Goal: Task Accomplishment & Management: Manage account settings

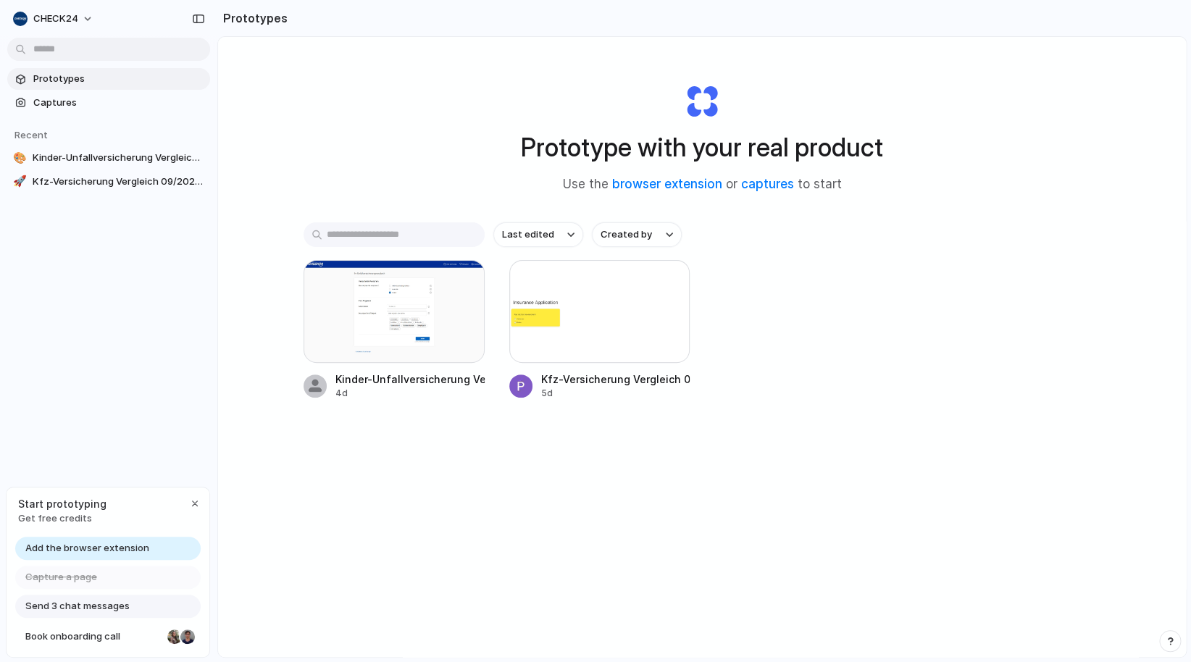
drag, startPoint x: 192, startPoint y: 510, endPoint x: 329, endPoint y: 463, distance: 144.7
click at [329, 463] on body "CHECK24 Prototypes Captures Recent 🎨 Kinder-Unfallversicherung Vergleich - CHEC…" at bounding box center [595, 331] width 1191 height 662
click at [51, 101] on span "Captures" at bounding box center [118, 103] width 171 height 14
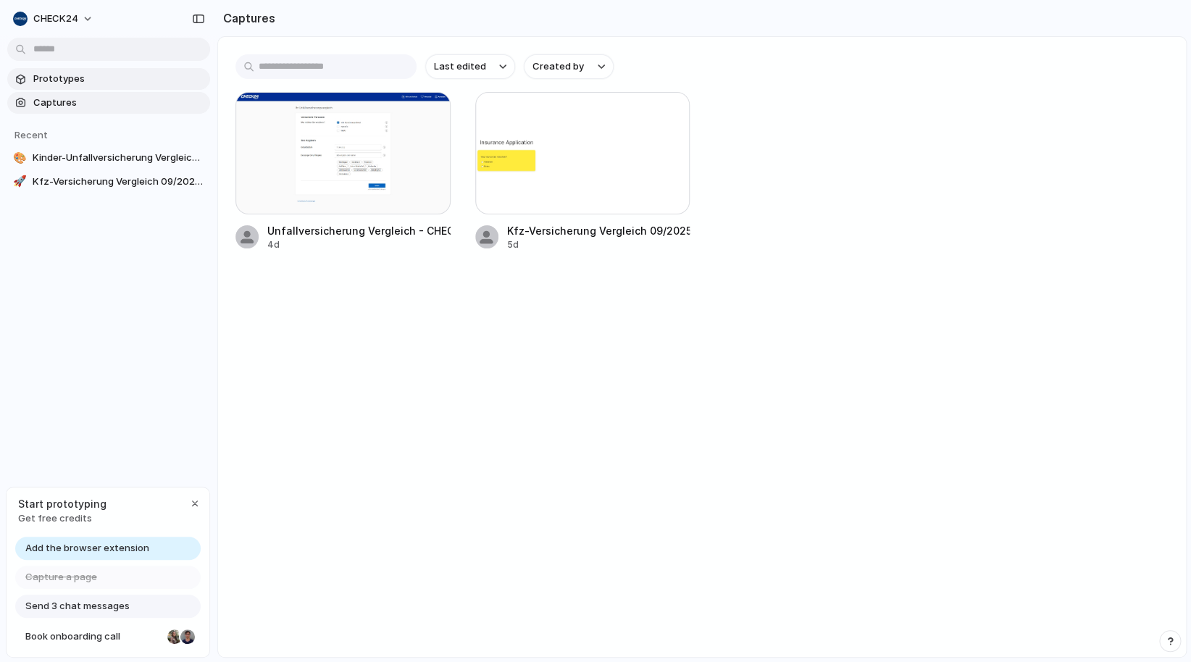
click at [60, 77] on span "Prototypes" at bounding box center [118, 79] width 171 height 14
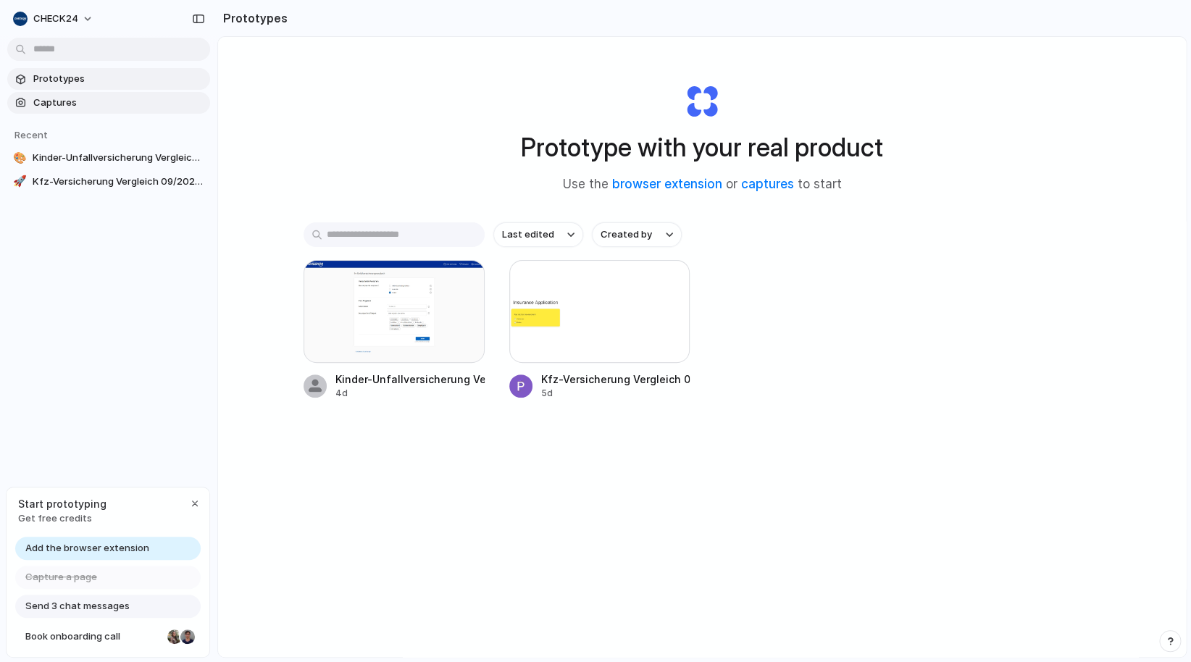
click at [51, 98] on span "Captures" at bounding box center [118, 103] width 171 height 14
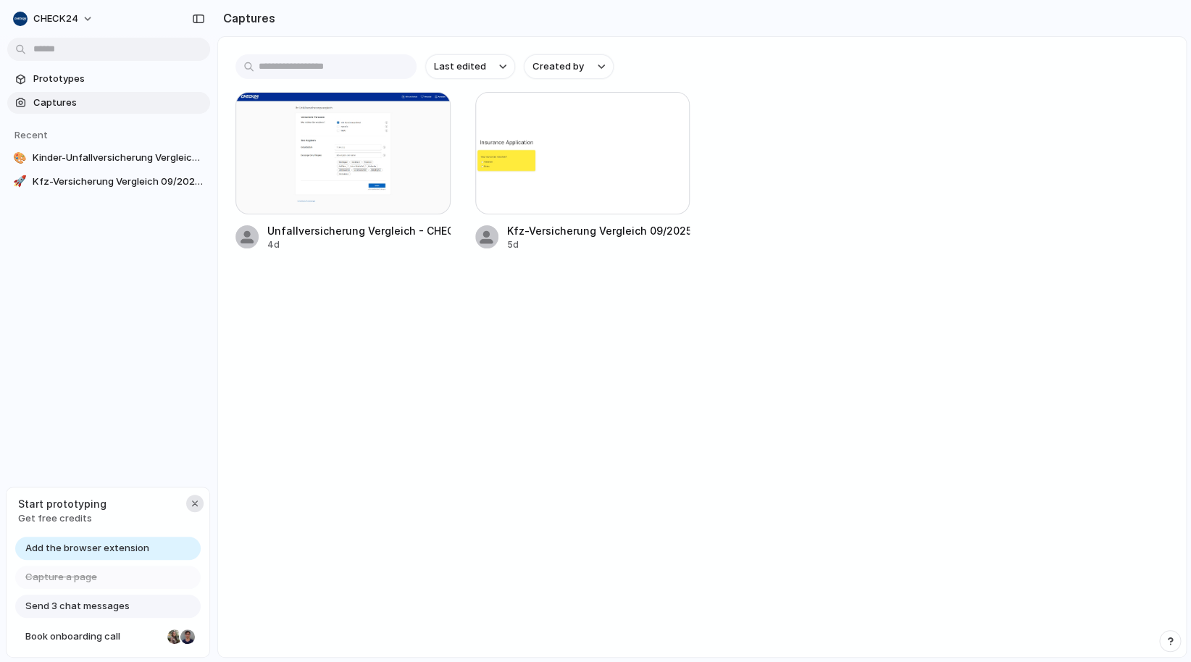
click at [196, 501] on div "button" at bounding box center [195, 504] width 12 height 12
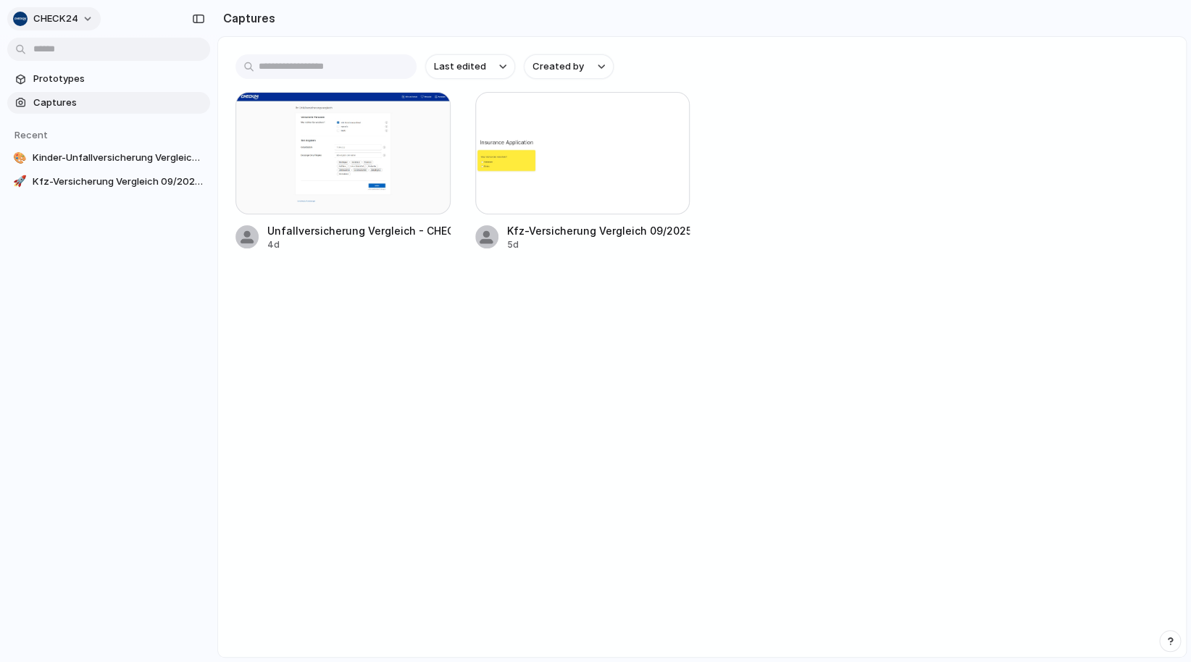
click at [97, 20] on button "CHECK24" at bounding box center [53, 18] width 93 height 23
click at [75, 282] on div "Settings Invite members Change theme Sign out" at bounding box center [595, 331] width 1191 height 662
click at [58, 81] on span "Prototypes" at bounding box center [118, 79] width 171 height 14
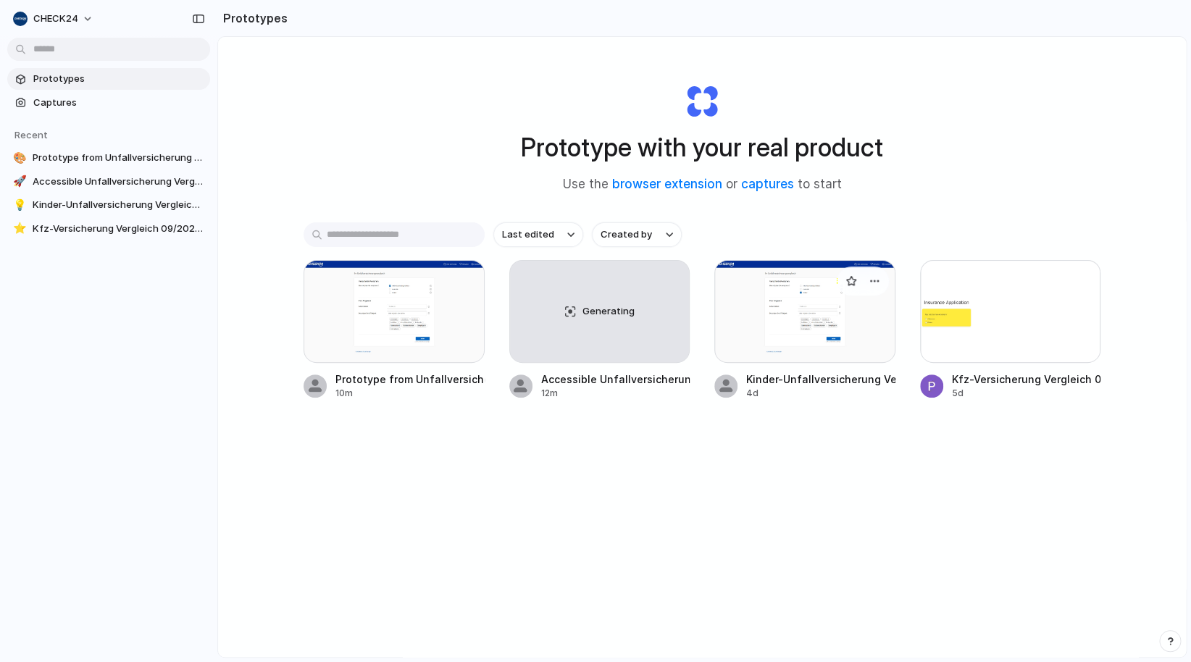
click at [803, 298] on div at bounding box center [804, 311] width 181 height 103
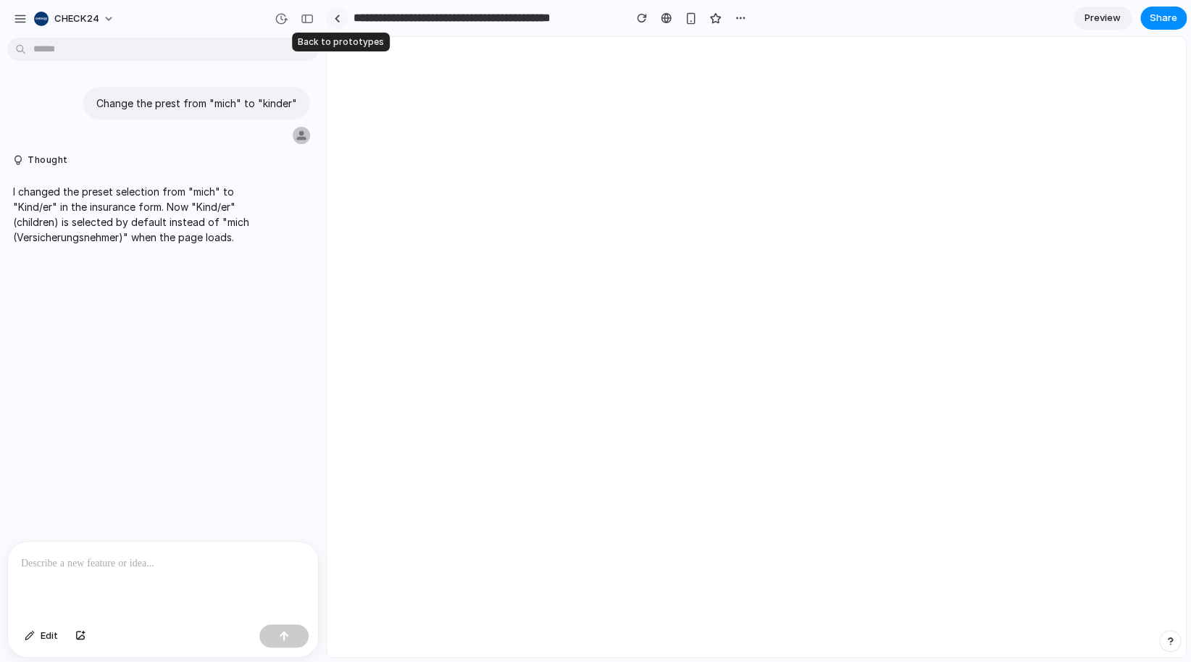
click at [341, 25] on link at bounding box center [337, 18] width 22 height 22
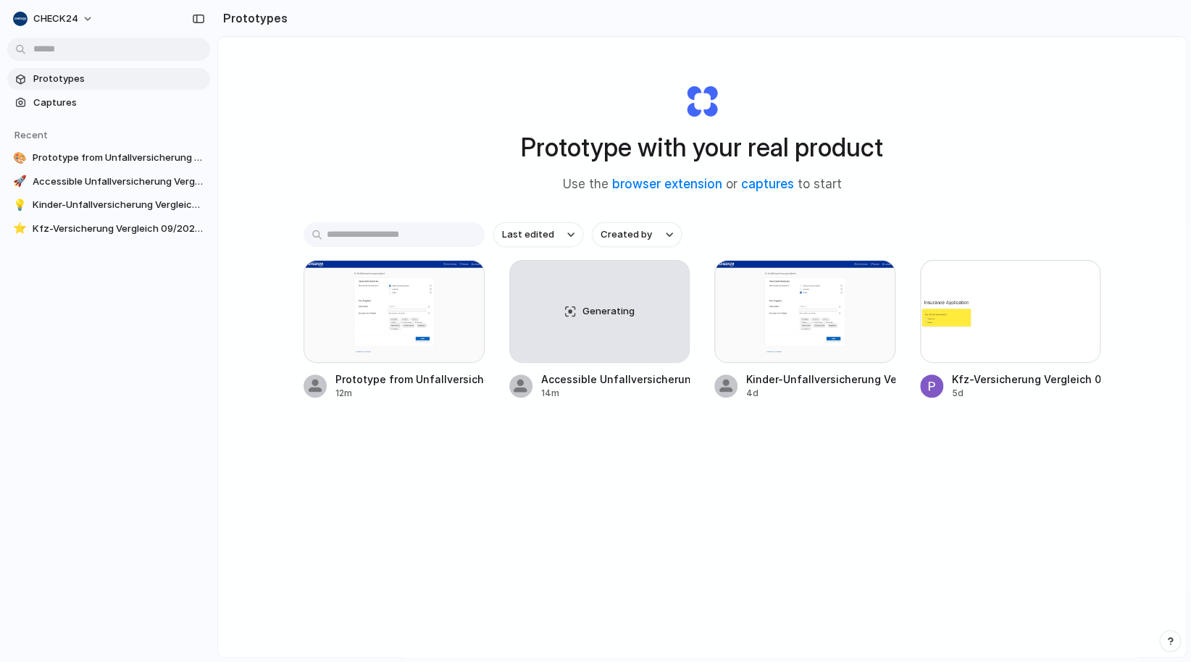
click at [72, 81] on span "Prototypes" at bounding box center [118, 79] width 171 height 14
click at [432, 239] on input "text" at bounding box center [393, 234] width 181 height 25
click at [767, 339] on div at bounding box center [804, 311] width 181 height 103
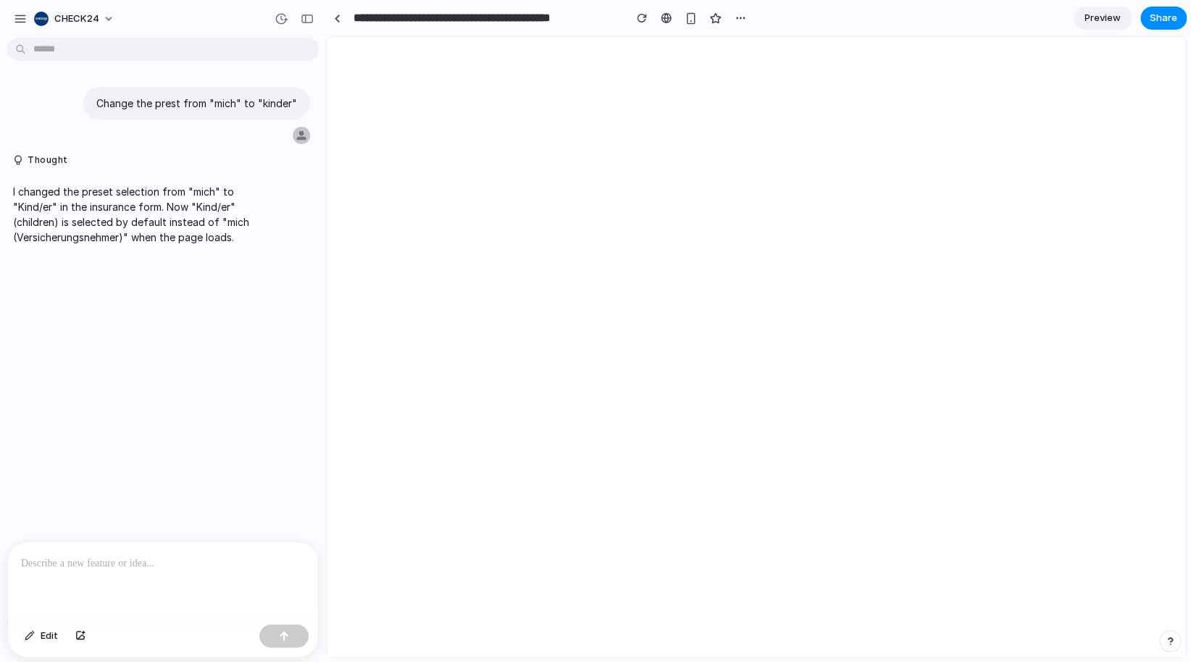
click at [189, 553] on div at bounding box center [163, 580] width 310 height 77
click at [286, 20] on div "button" at bounding box center [280, 18] width 13 height 13
click at [370, 185] on div "Version 2 Current Version 1 4d ago Restore" at bounding box center [595, 331] width 1191 height 662
click at [308, 17] on div "button" at bounding box center [307, 19] width 13 height 10
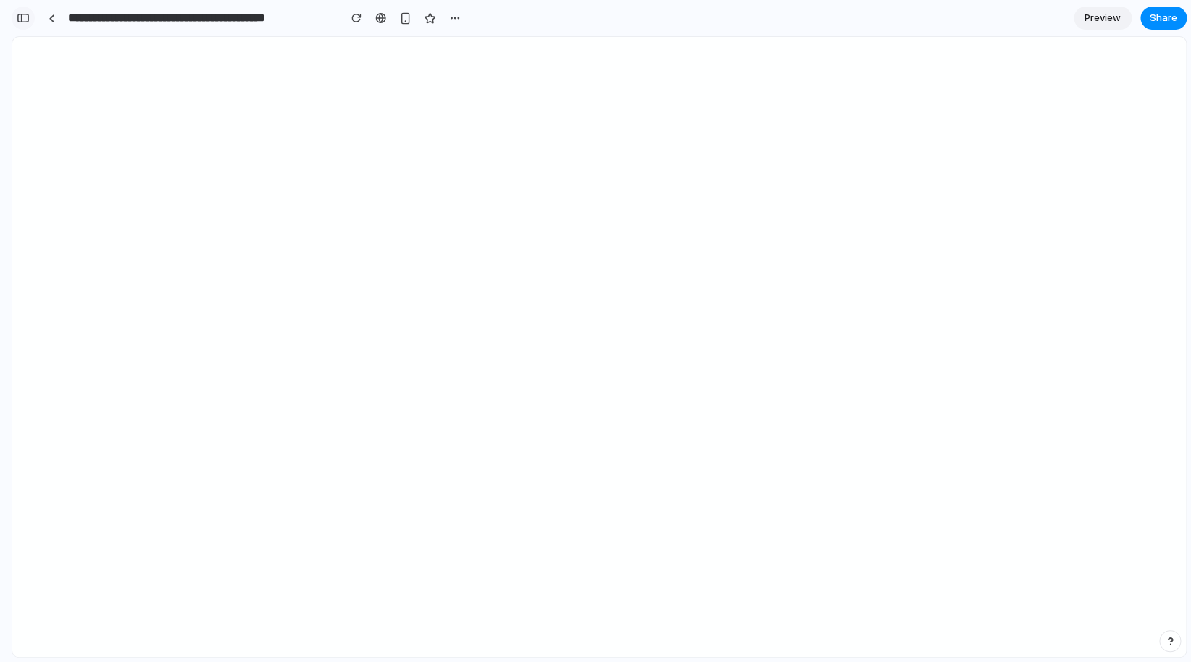
click at [21, 18] on div "button" at bounding box center [23, 18] width 13 height 10
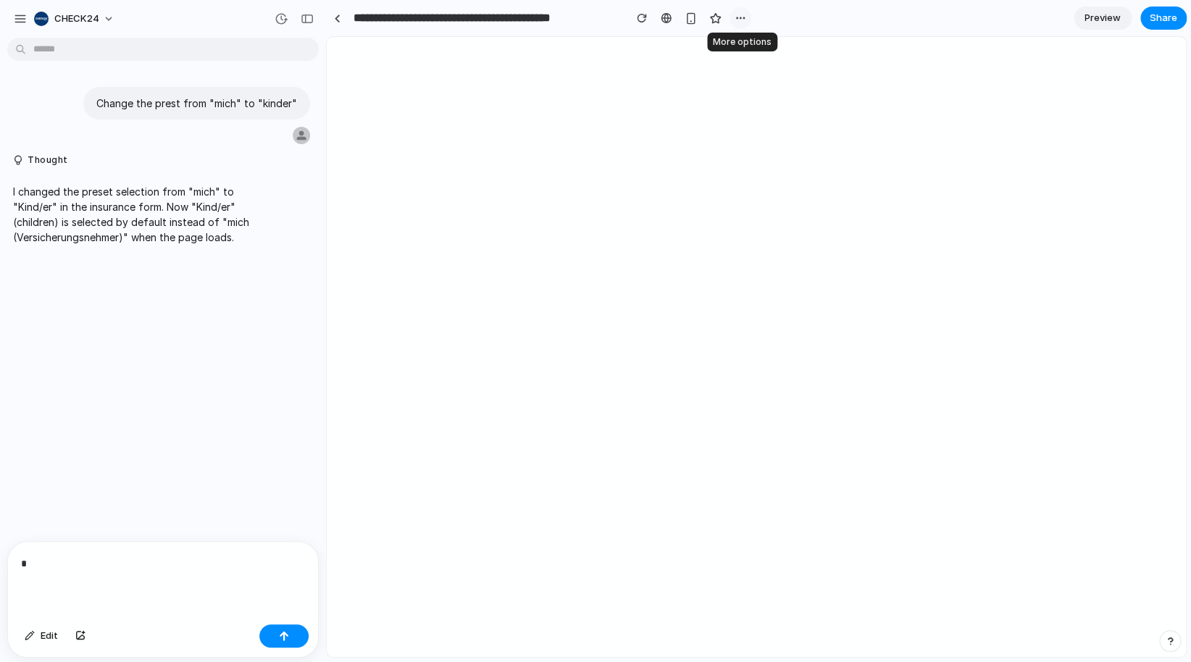
click at [745, 20] on div "button" at bounding box center [740, 18] width 12 height 12
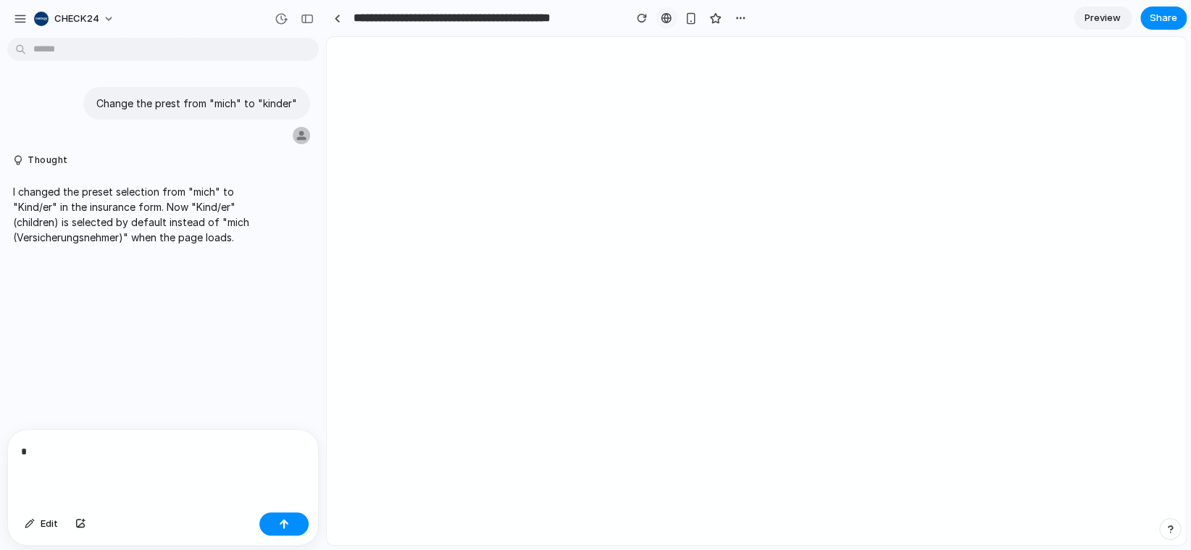
click at [664, 17] on div at bounding box center [665, 18] width 11 height 12
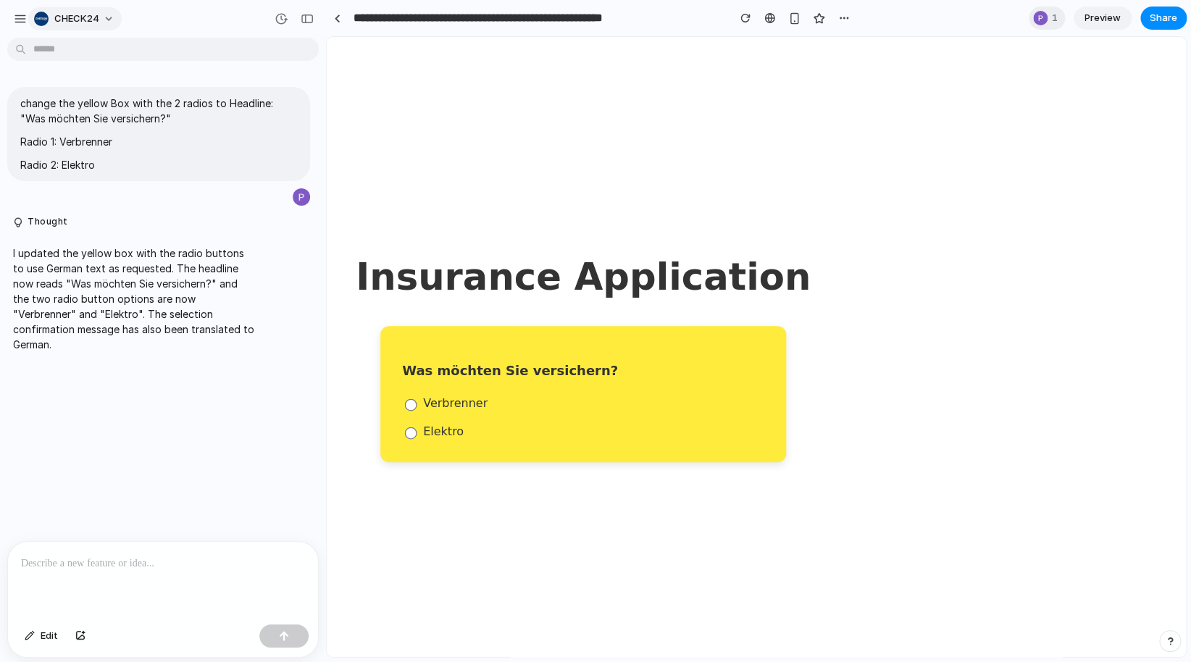
click at [100, 20] on button "CHECK24" at bounding box center [74, 18] width 93 height 23
click at [31, 26] on div "Settings Invite members Change theme Sign out" at bounding box center [595, 331] width 1191 height 662
click at [30, 25] on div "CHECK24" at bounding box center [67, 18] width 109 height 23
click at [25, 22] on div "button" at bounding box center [20, 18] width 13 height 13
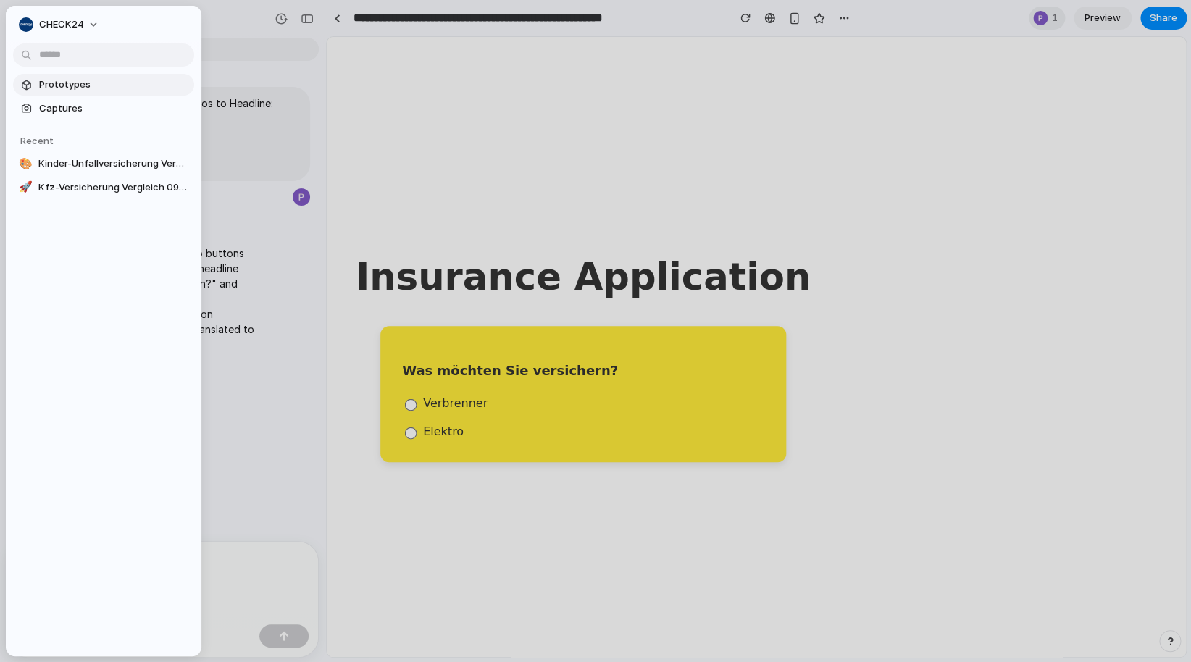
click at [92, 87] on span "Prototypes" at bounding box center [113, 84] width 149 height 14
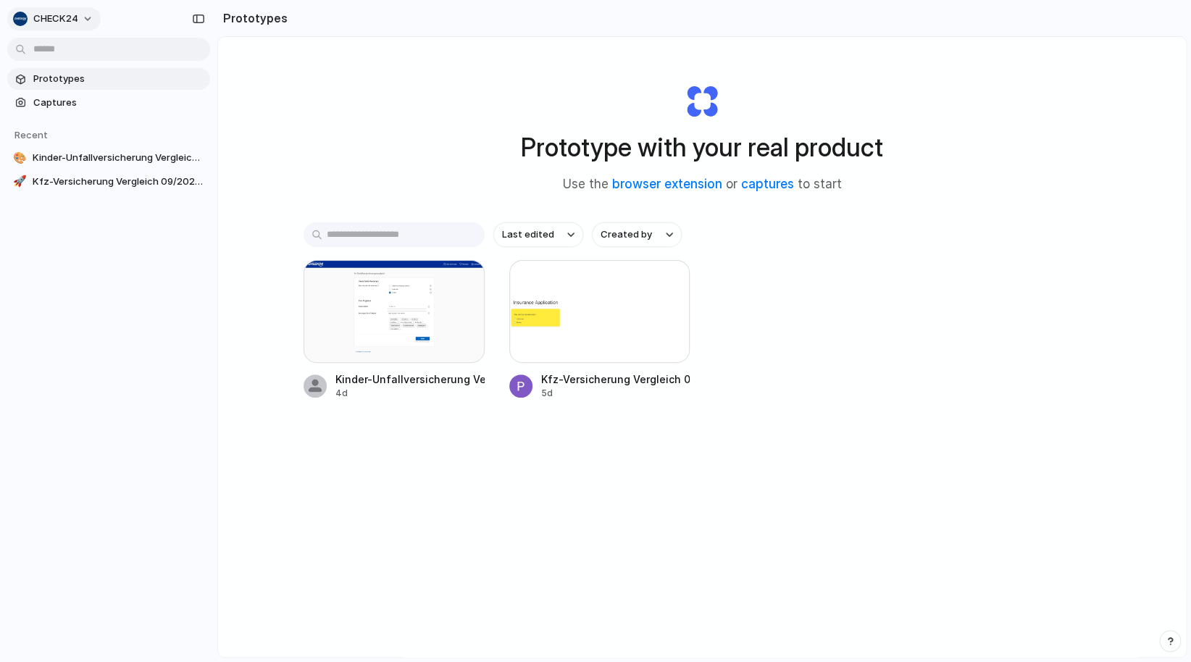
click at [25, 12] on button "CHECK24" at bounding box center [53, 18] width 93 height 23
click at [149, 28] on div "Settings Invite members Change theme Sign out" at bounding box center [595, 331] width 1191 height 662
click at [88, 23] on button "CHECK24" at bounding box center [53, 18] width 93 height 23
click at [61, 49] on span "Settings" at bounding box center [53, 51] width 40 height 14
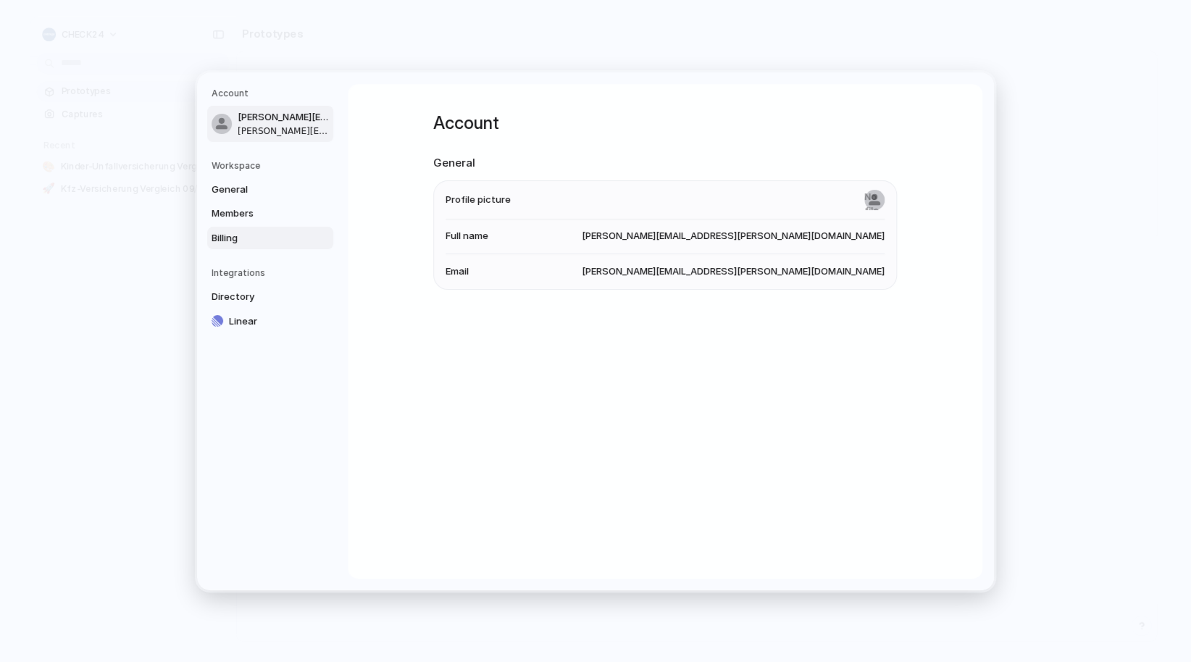
click at [243, 235] on span "Billing" at bounding box center [257, 237] width 93 height 14
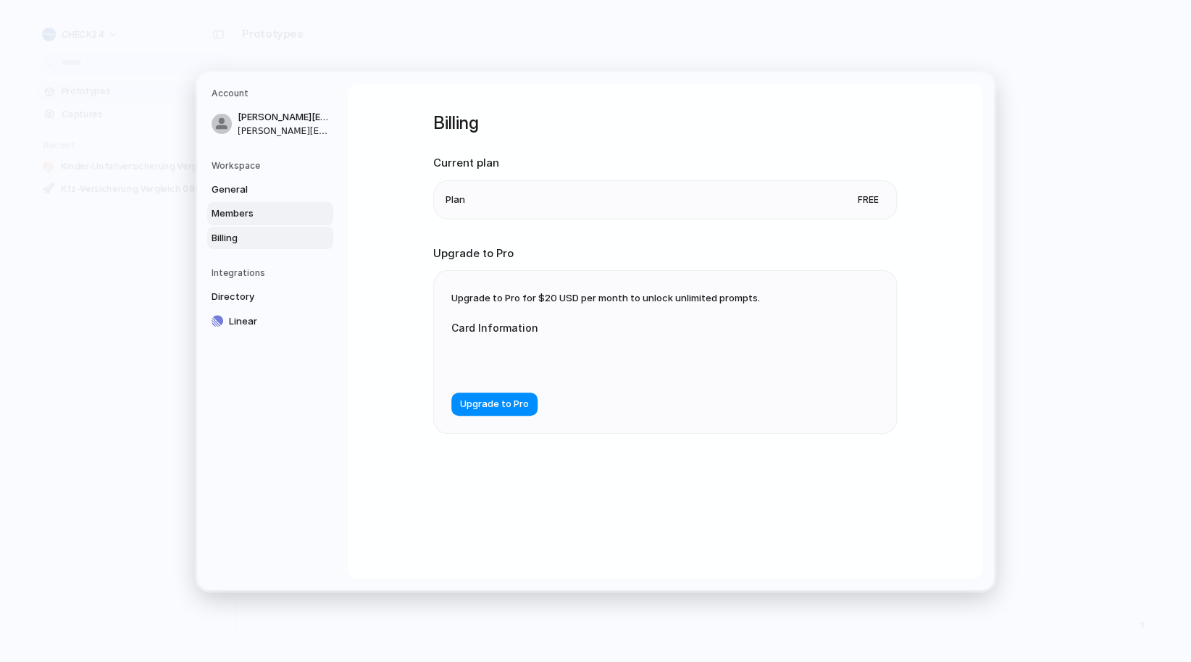
click at [246, 216] on span "Members" at bounding box center [257, 213] width 93 height 14
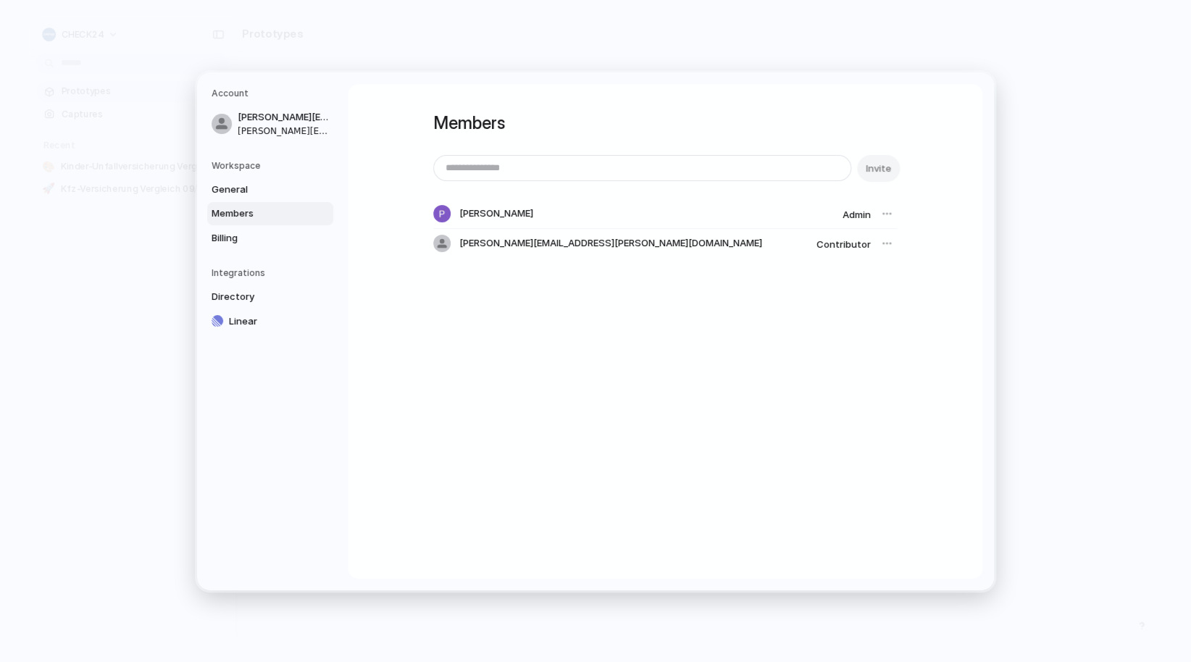
click at [882, 213] on div at bounding box center [886, 214] width 20 height 20
click at [857, 217] on span "Admin" at bounding box center [856, 215] width 28 height 12
click at [883, 241] on div at bounding box center [886, 243] width 20 height 20
click at [243, 238] on span "Billing" at bounding box center [257, 237] width 93 height 14
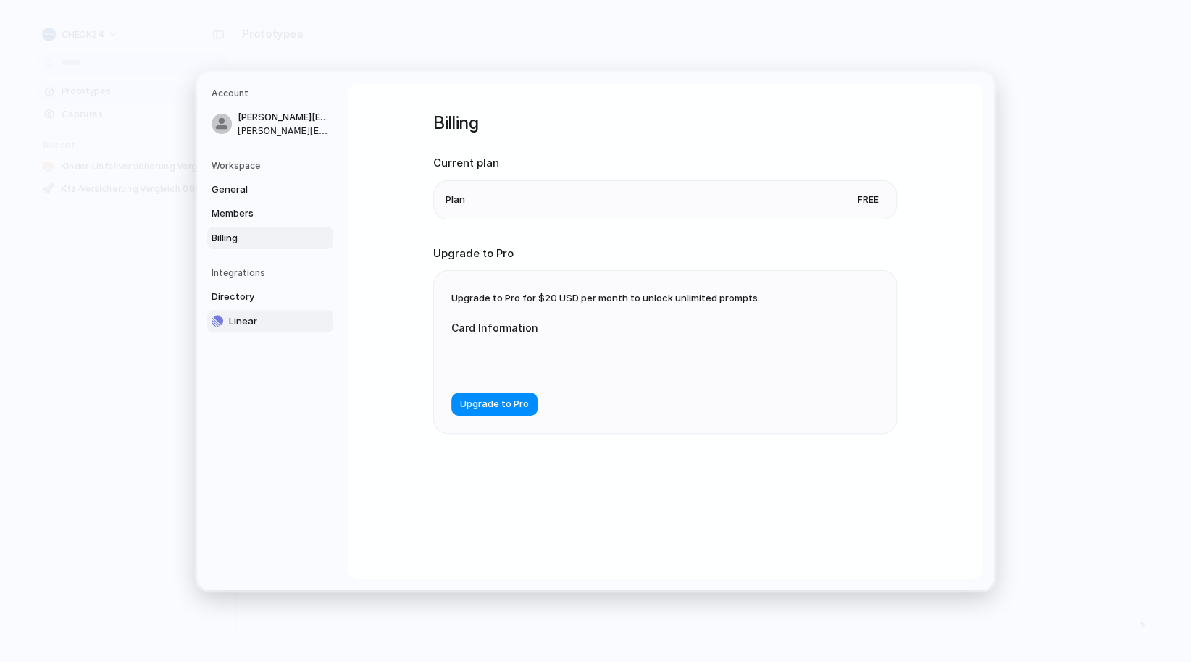
click at [244, 318] on span "Linear" at bounding box center [275, 321] width 93 height 14
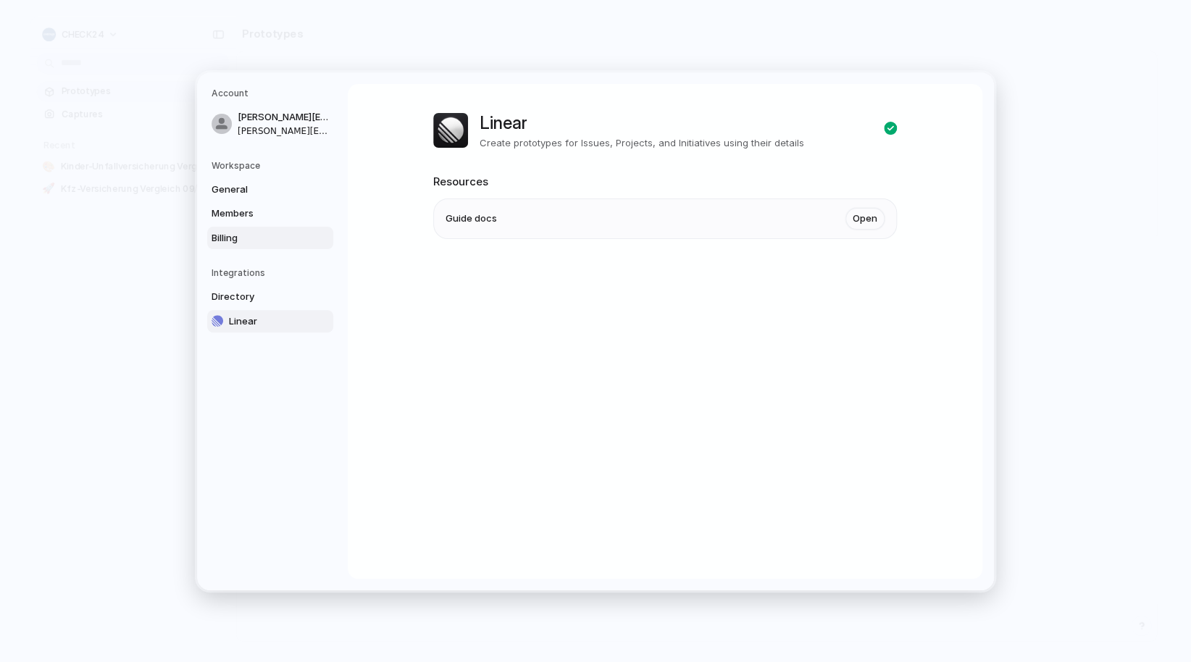
click at [231, 244] on span "Billing" at bounding box center [257, 237] width 93 height 14
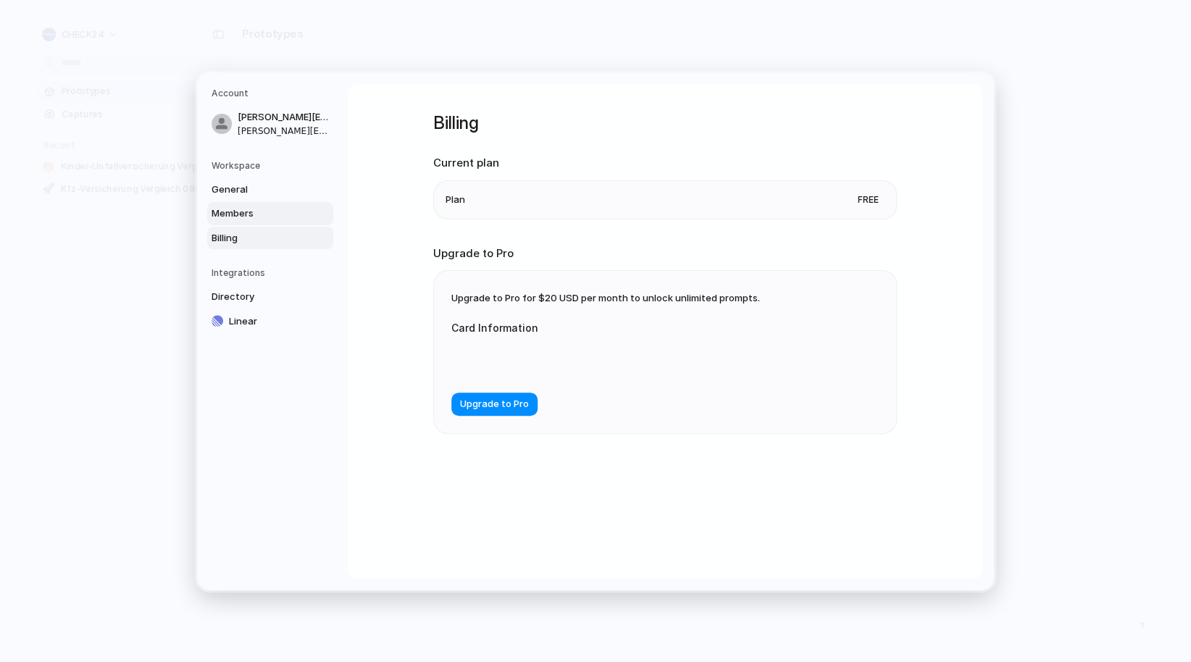
click at [228, 221] on link "Members" at bounding box center [270, 213] width 126 height 23
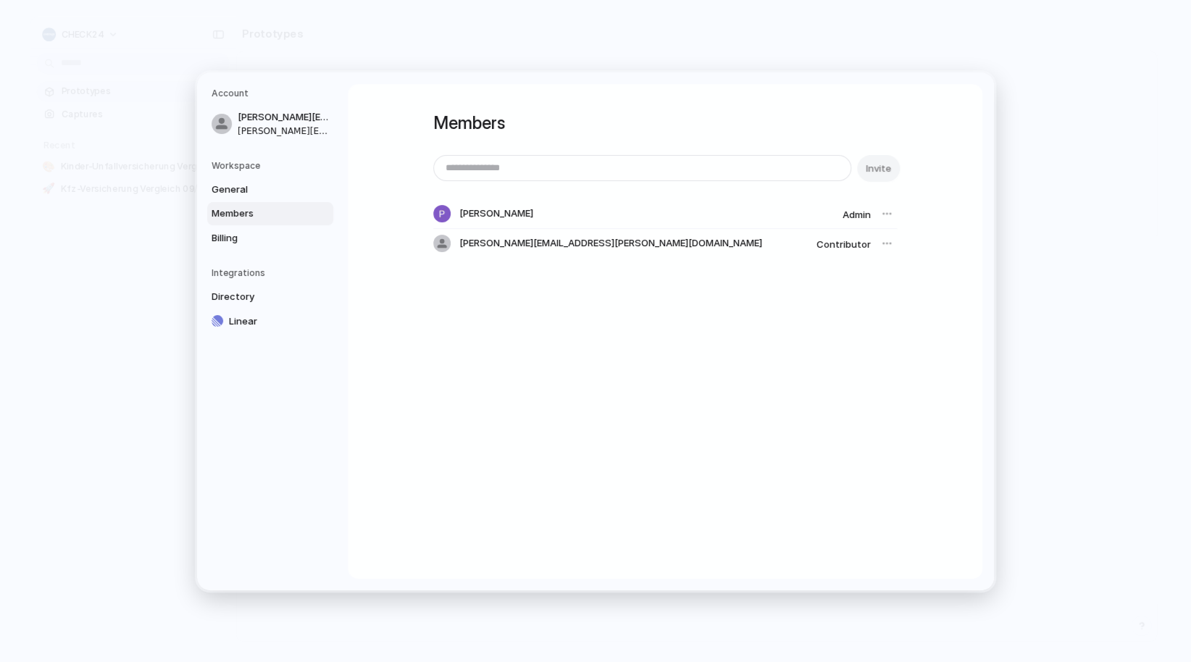
click at [876, 244] on div at bounding box center [886, 243] width 20 height 20
click at [884, 243] on div at bounding box center [886, 243] width 20 height 20
click at [884, 213] on div at bounding box center [886, 214] width 20 height 20
click at [499, 210] on span "Pascal Dekelver" at bounding box center [496, 213] width 74 height 14
click at [494, 163] on input "email" at bounding box center [642, 168] width 416 height 25
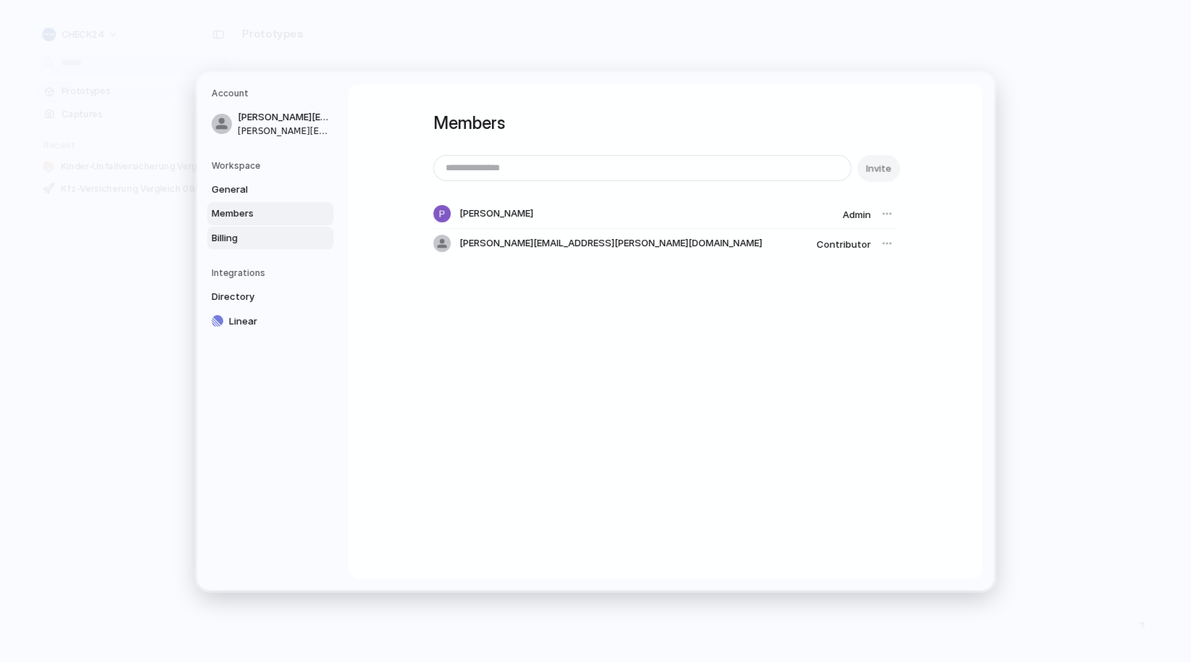
click at [243, 232] on span "Billing" at bounding box center [257, 237] width 93 height 14
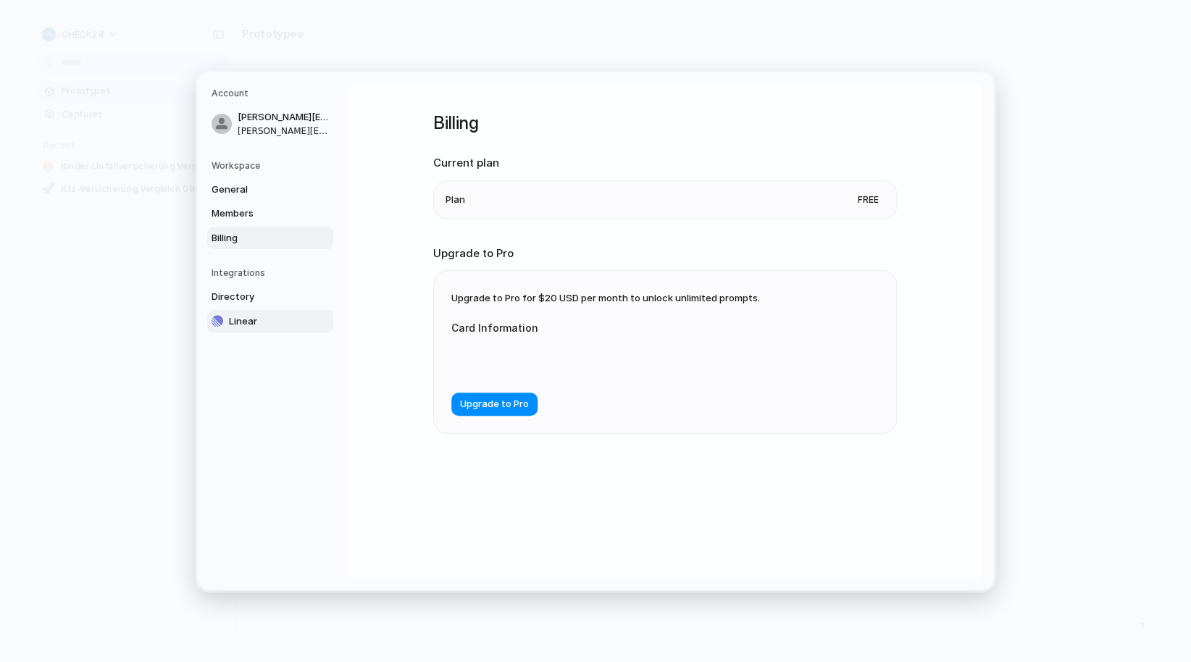
click at [232, 325] on span "Linear" at bounding box center [275, 321] width 93 height 14
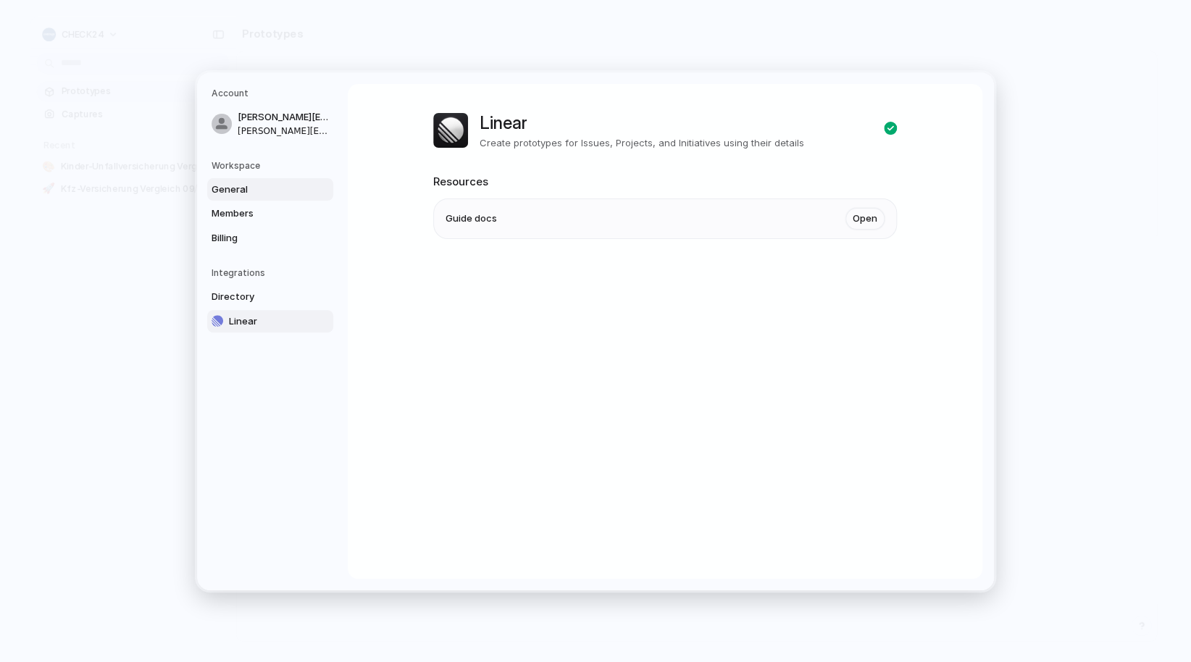
click at [237, 185] on span "General" at bounding box center [257, 189] width 93 height 14
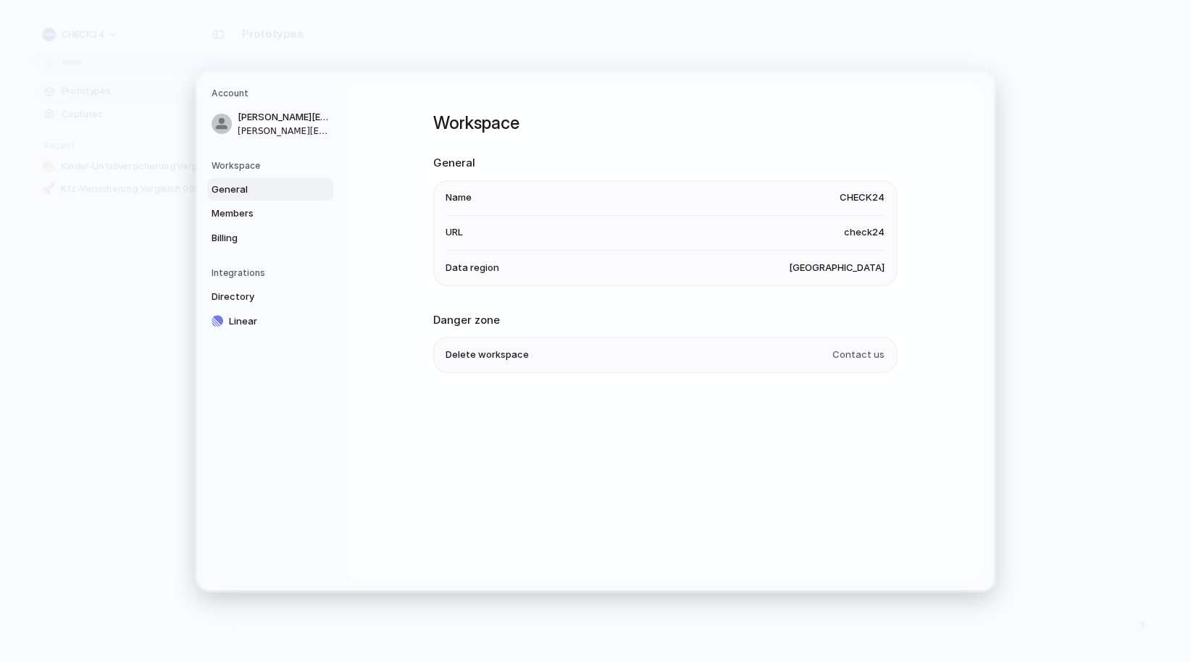
click at [228, 94] on h5 "Account" at bounding box center [272, 93] width 122 height 13
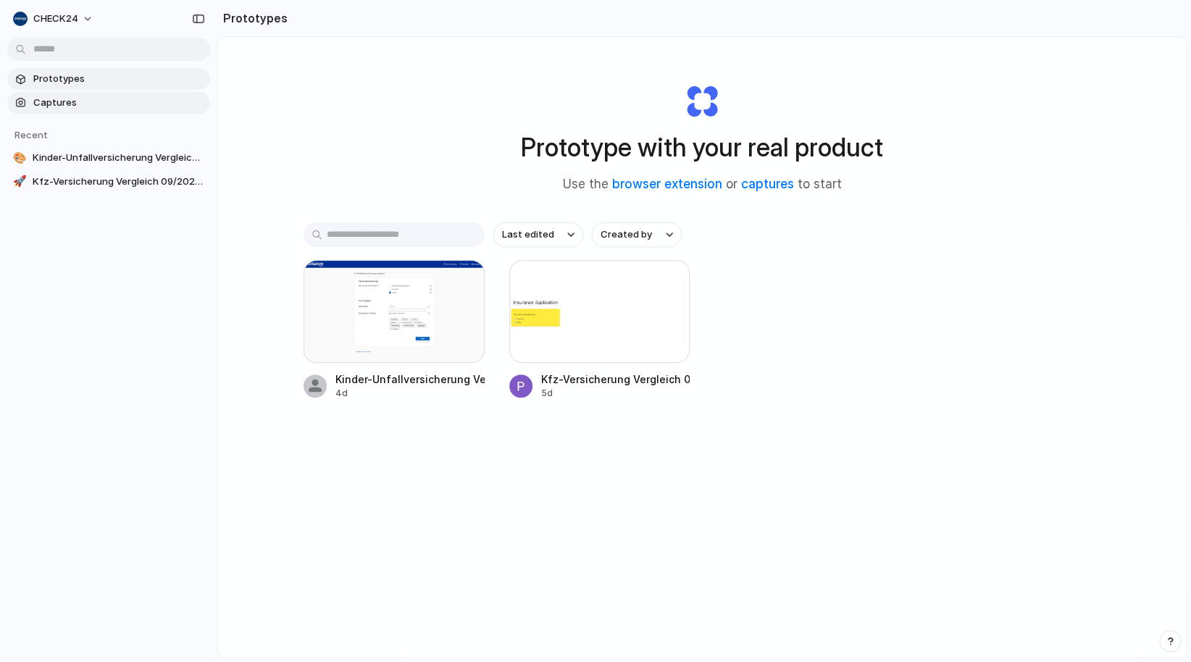
click at [76, 106] on span "Captures" at bounding box center [118, 103] width 171 height 14
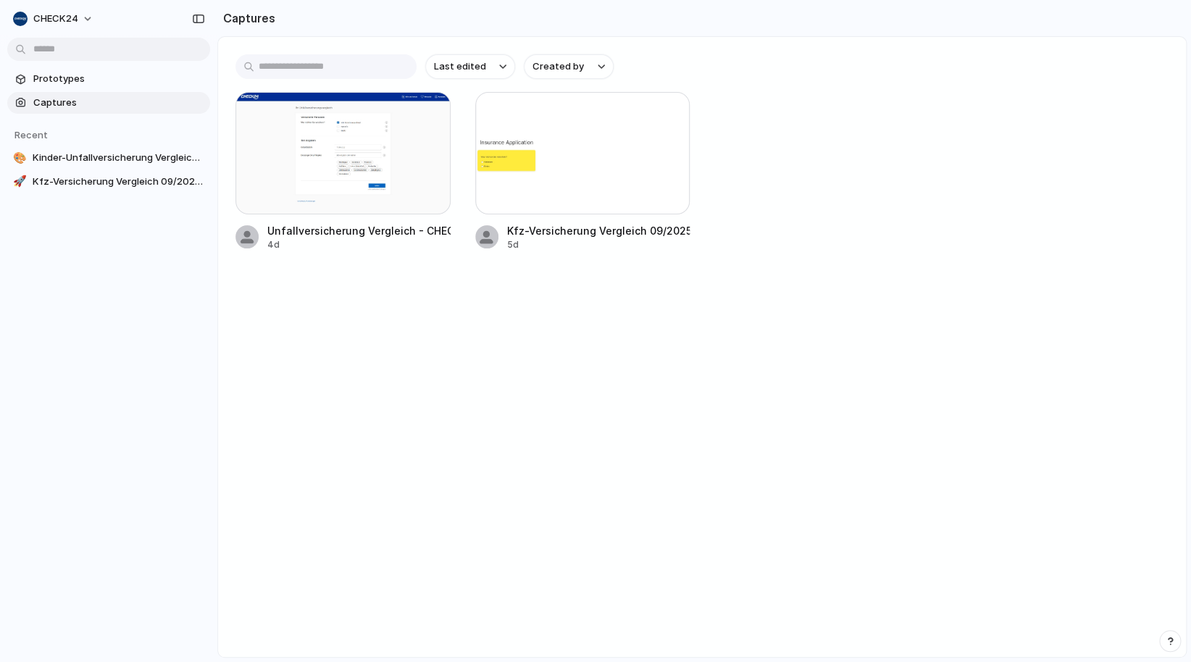
click at [458, 156] on div "Unfallversicherung Vergleich - CHECK24 4d Kfz-Versicherung Vergleich 09/2025 5d" at bounding box center [701, 171] width 933 height 159
click at [442, 159] on div at bounding box center [342, 153] width 215 height 122
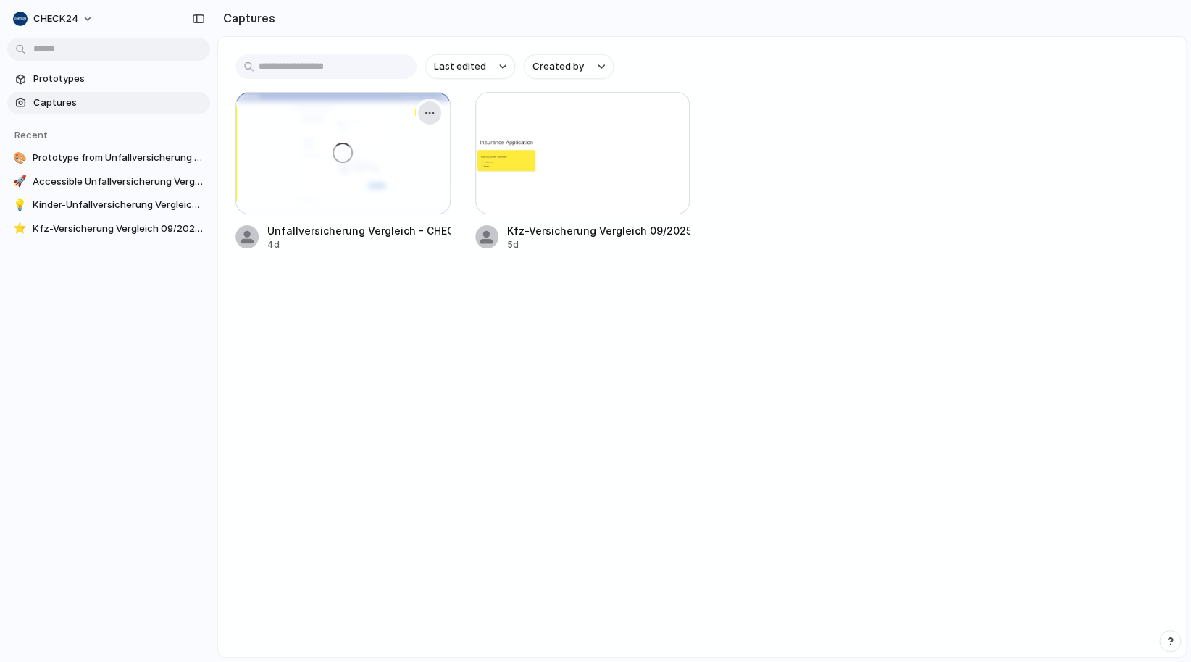
click at [425, 110] on div "button" at bounding box center [430, 113] width 12 height 12
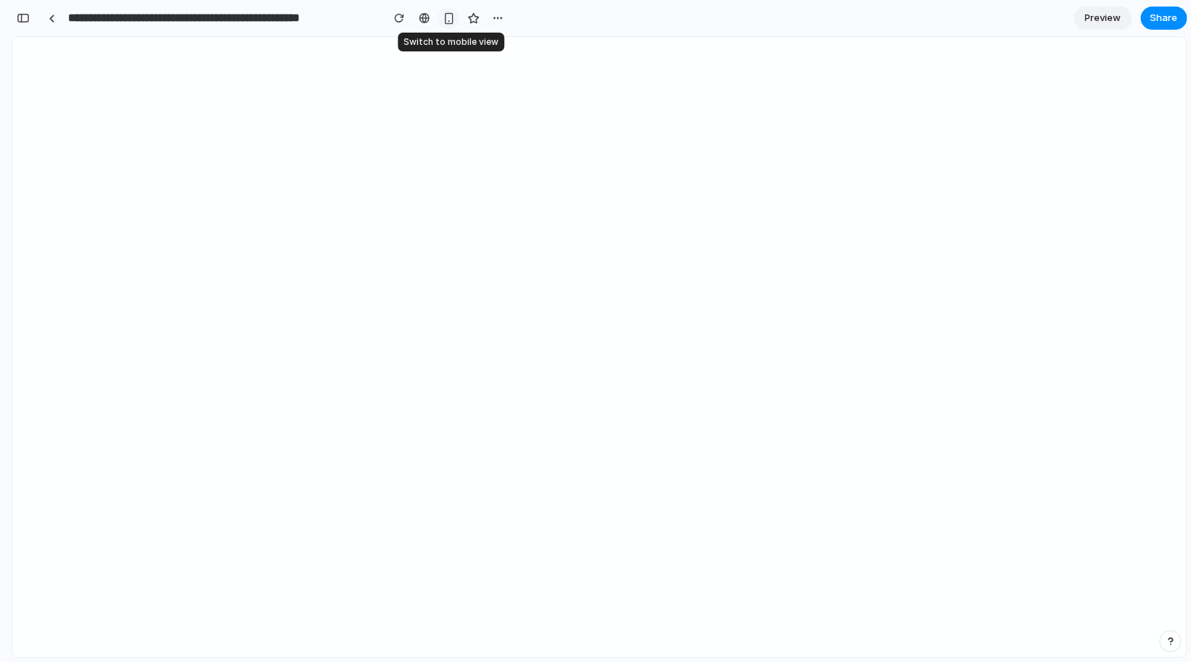
click at [451, 20] on div "button" at bounding box center [448, 18] width 12 height 12
click at [497, 21] on div "button" at bounding box center [498, 18] width 12 height 12
click at [1029, 235] on div "Duplicate Delete" at bounding box center [595, 331] width 1191 height 662
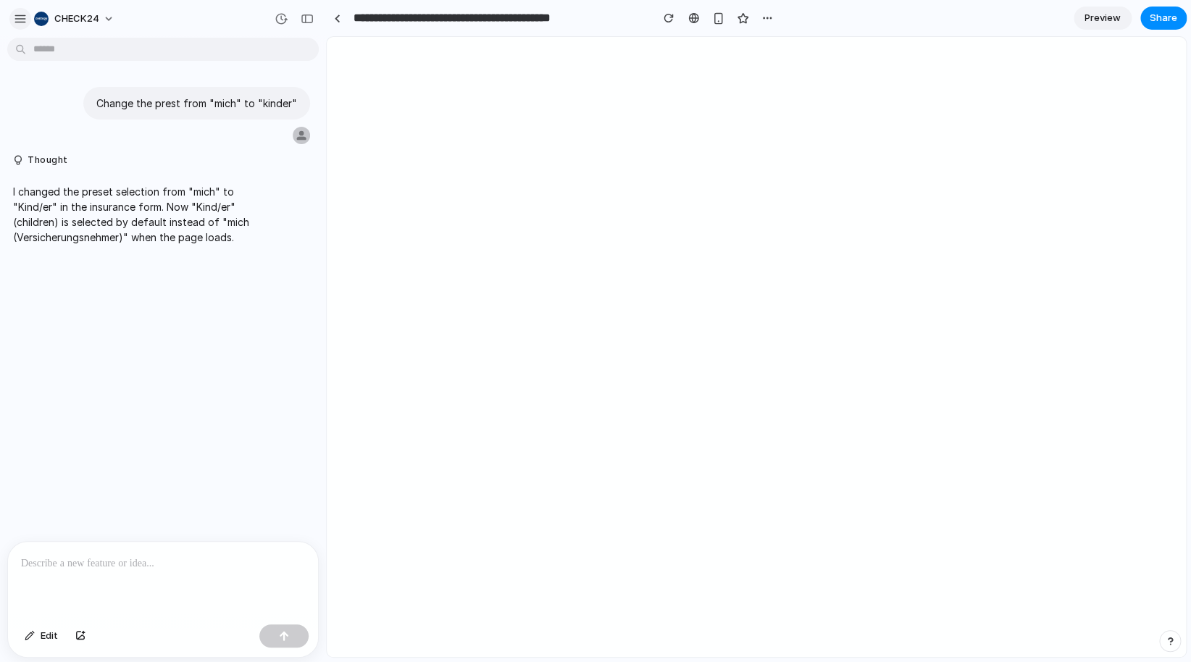
click at [24, 14] on div "button" at bounding box center [20, 18] width 13 height 13
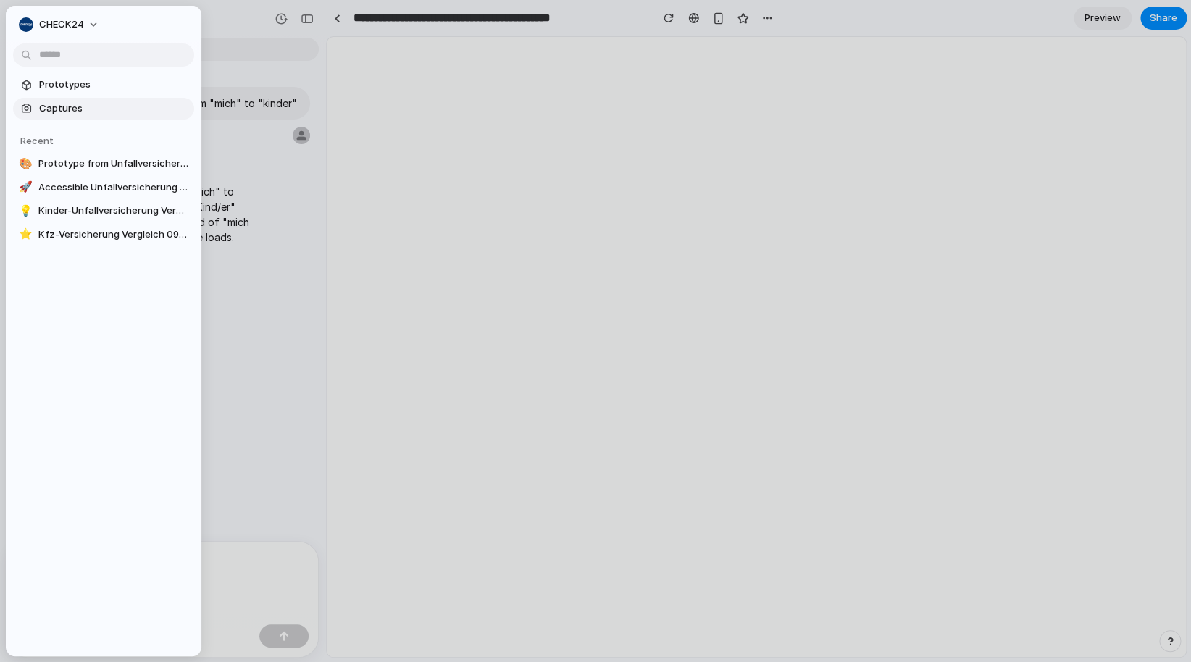
click at [40, 109] on link "Captures" at bounding box center [103, 109] width 181 height 22
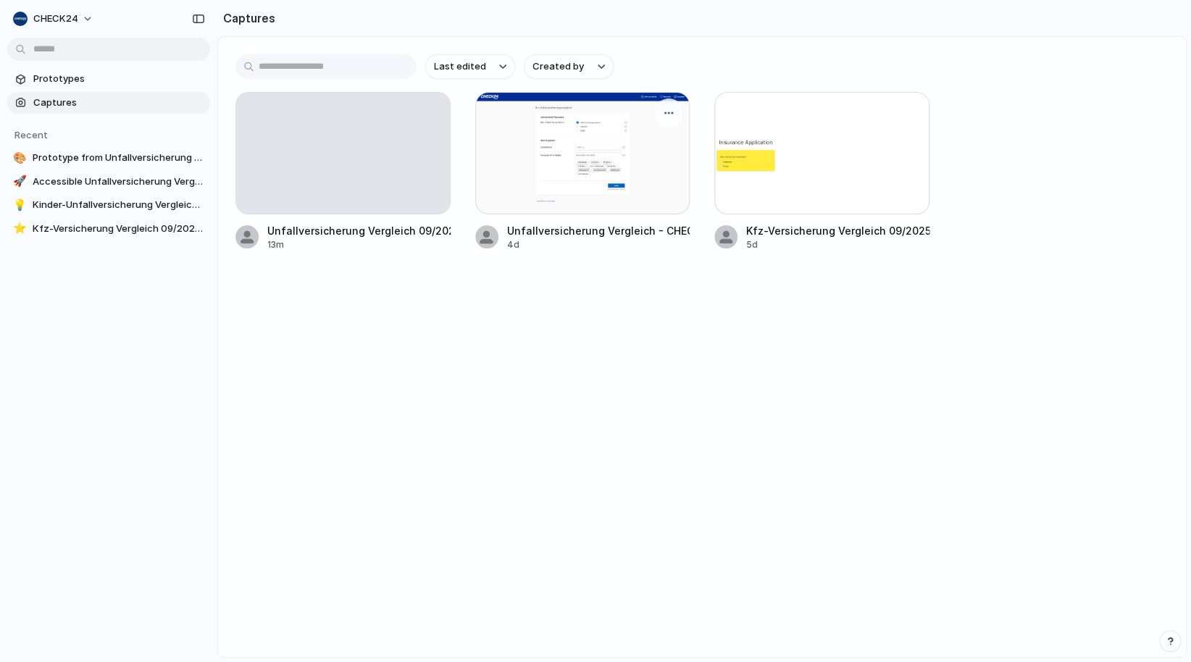
click at [544, 145] on div at bounding box center [582, 153] width 215 height 122
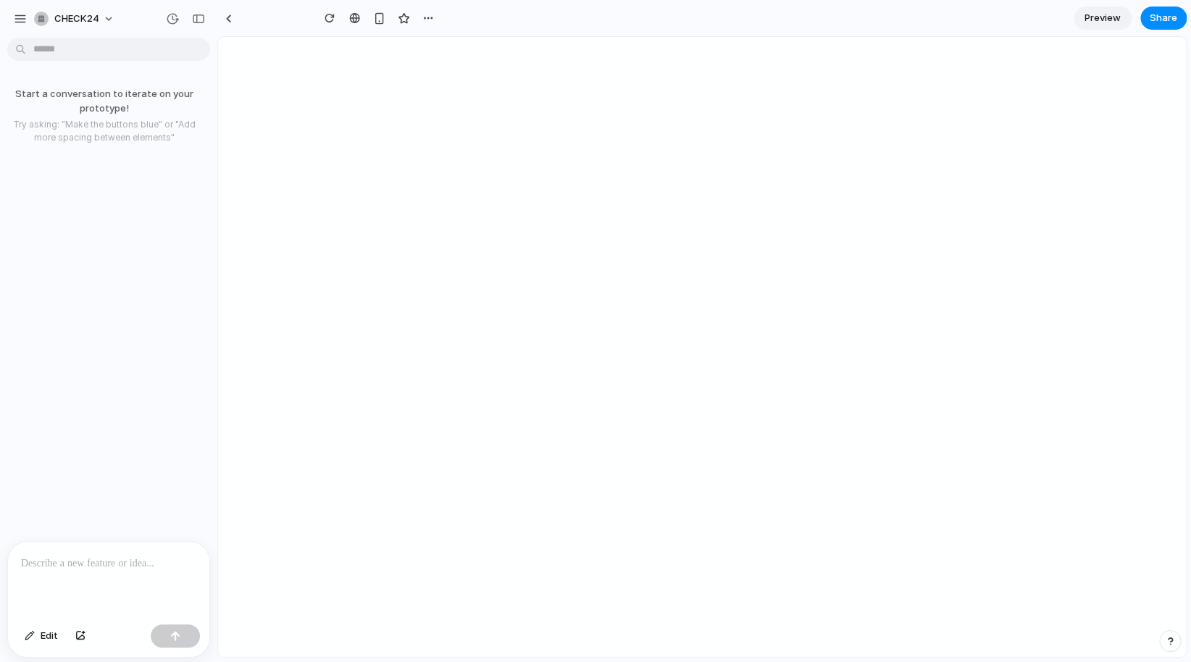
type input "**********"
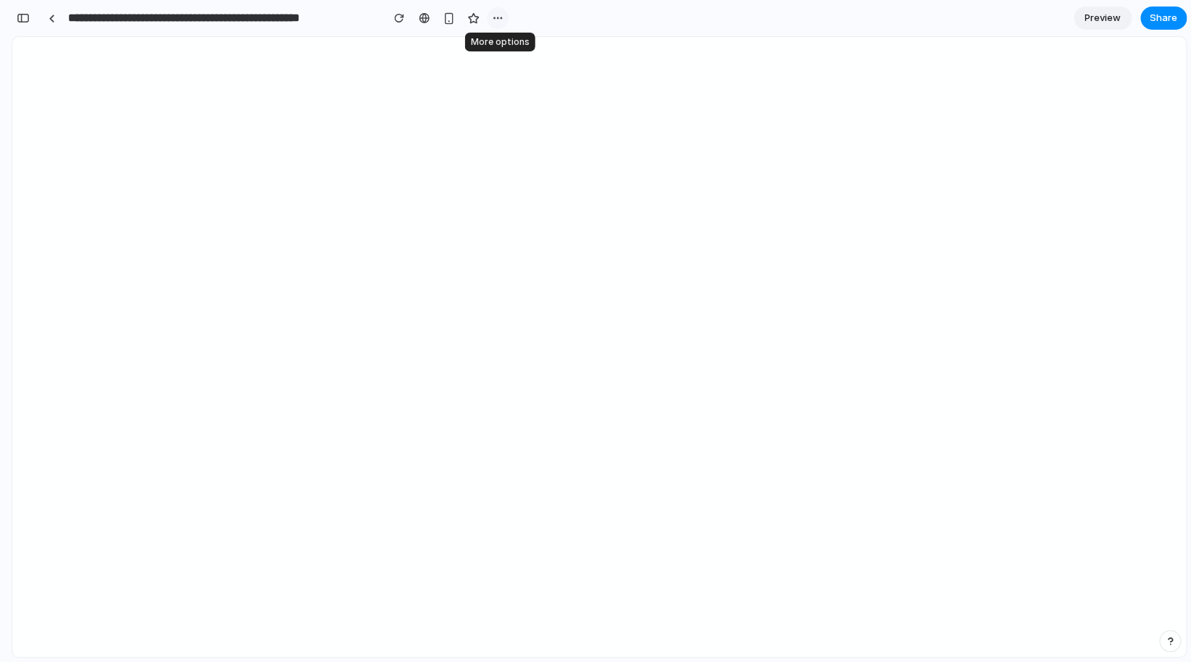
click at [498, 19] on div "button" at bounding box center [498, 18] width 12 height 12
click at [203, 179] on div "Duplicate Delete" at bounding box center [595, 331] width 1191 height 662
